Goal: Task Accomplishment & Management: Use online tool/utility

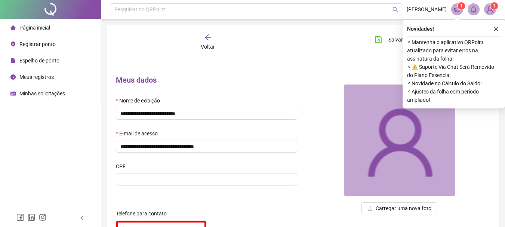
click at [33, 38] on div "Registrar ponto" at bounding box center [32, 44] width 45 height 15
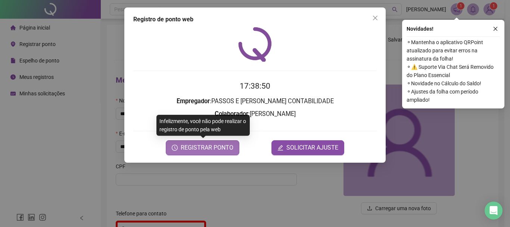
click at [208, 147] on span "REGISTRAR PONTO" at bounding box center [207, 147] width 53 height 9
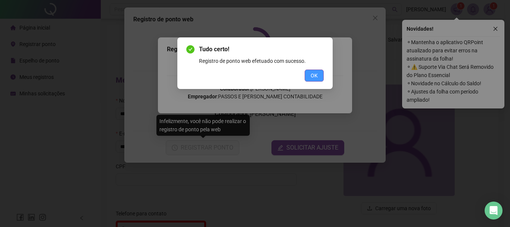
click at [307, 75] on button "OK" at bounding box center [314, 75] width 19 height 12
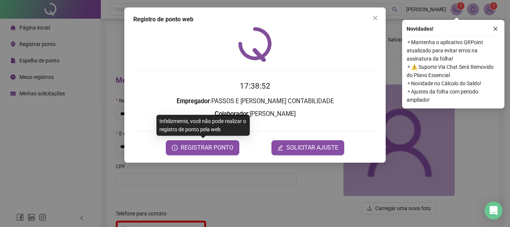
drag, startPoint x: 373, startPoint y: 17, endPoint x: 291, endPoint y: 47, distance: 87.2
click at [373, 17] on icon "close" at bounding box center [375, 18] width 6 height 6
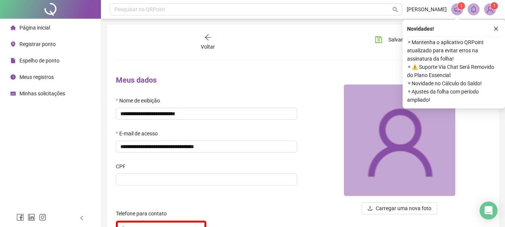
click at [52, 75] on span "Meus registros" at bounding box center [36, 77] width 34 height 6
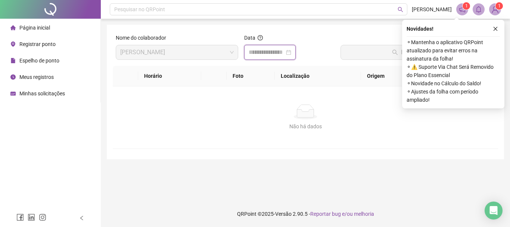
drag, startPoint x: 277, startPoint y: 52, endPoint x: 276, endPoint y: 59, distance: 7.3
click at [277, 52] on input at bounding box center [267, 52] width 36 height 9
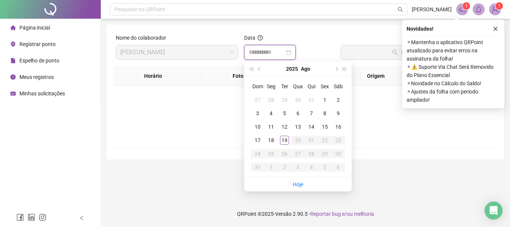
type input "**********"
drag, startPoint x: 300, startPoint y: 184, endPoint x: 306, endPoint y: 171, distance: 13.7
click at [300, 184] on link "Hoje" at bounding box center [298, 184] width 10 height 6
type input "**********"
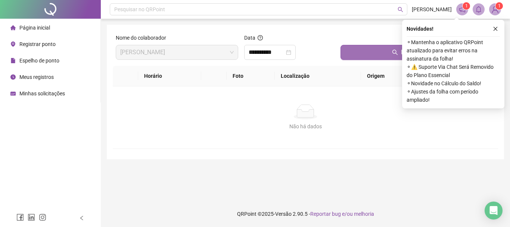
click at [382, 58] on button "Buscar registros" at bounding box center [418, 52] width 155 height 15
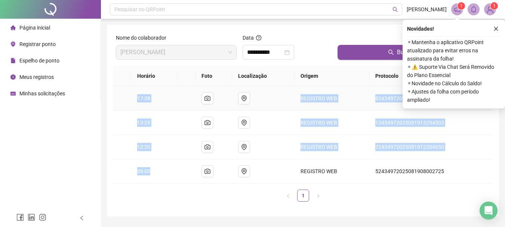
drag, startPoint x: 161, startPoint y: 176, endPoint x: 163, endPoint y: 184, distance: 8.2
click at [135, 103] on tbody "17:38 REGISTRO WEB 82434972025081917385006 13:29 REGISTRO WEB 12434972025081913…" at bounding box center [303, 134] width 380 height 97
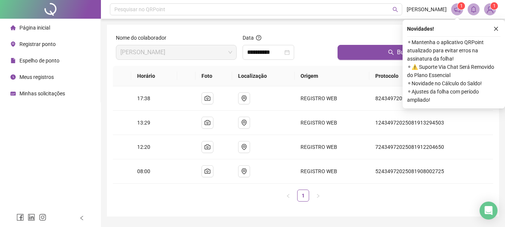
click at [166, 196] on ul "1" at bounding box center [303, 195] width 380 height 12
